Goal: Find specific page/section: Find specific page/section

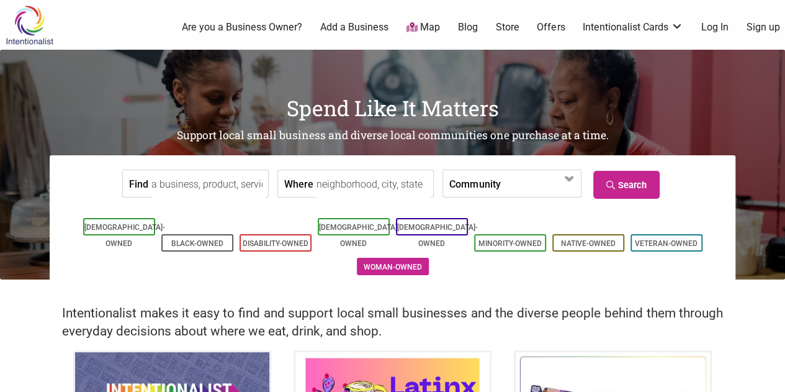
click at [400, 258] on li "Woman-Owned" at bounding box center [393, 266] width 72 height 17
click at [510, 30] on link "Store" at bounding box center [507, 27] width 24 height 14
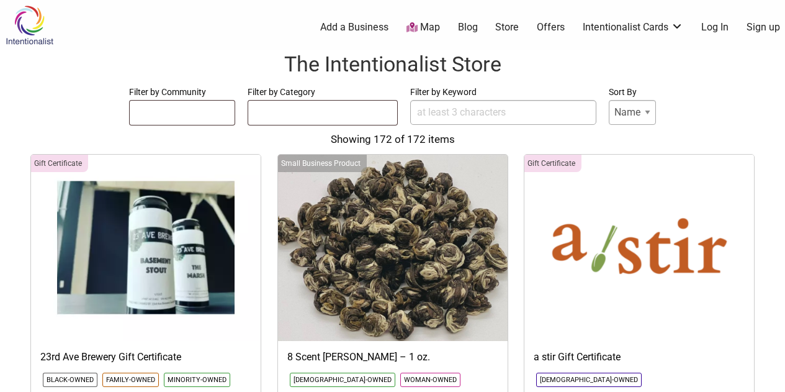
select select
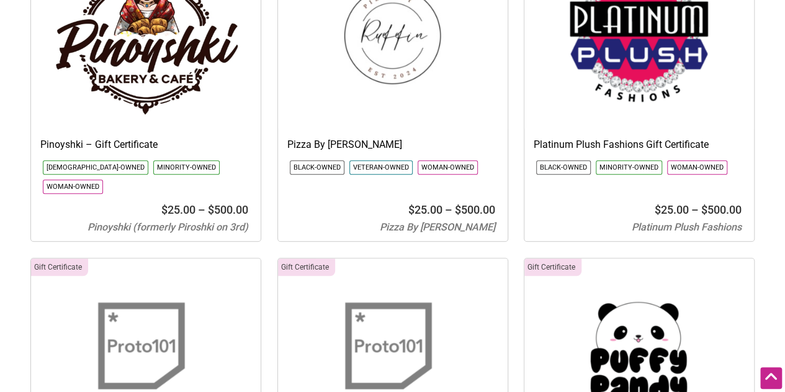
scroll to position [12323, 0]
